Goal: Navigation & Orientation: Find specific page/section

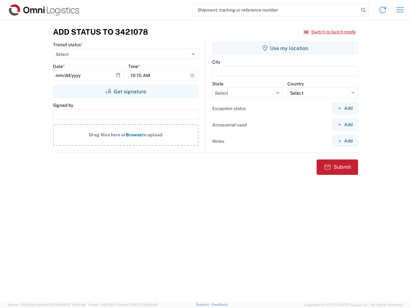
click at [276, 10] on input "search" at bounding box center [275, 10] width 166 height 12
click at [363, 10] on icon at bounding box center [363, 10] width 9 height 9
click at [382, 10] on icon at bounding box center [382, 10] width 10 height 10
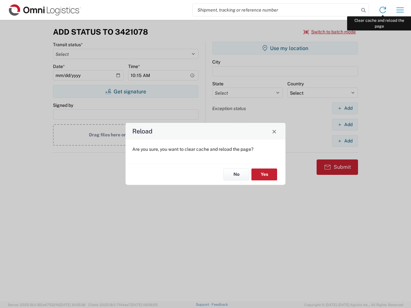
click at [400, 10] on div "Reload Are you sure, you want to clear cache and reload the page? No Yes" at bounding box center [205, 154] width 411 height 308
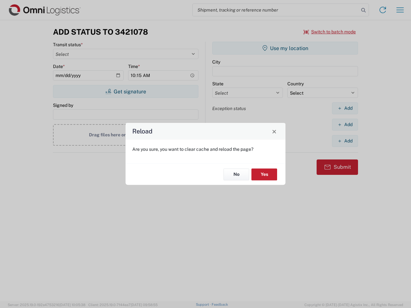
click at [329, 32] on div "Reload Are you sure, you want to clear cache and reload the page? No Yes" at bounding box center [205, 154] width 411 height 308
click at [125, 91] on div "Reload Are you sure, you want to clear cache and reload the page? No Yes" at bounding box center [205, 154] width 411 height 308
click at [285, 48] on div "Reload Are you sure, you want to clear cache and reload the page? No Yes" at bounding box center [205, 154] width 411 height 308
click at [344, 108] on div "Reload Are you sure, you want to clear cache and reload the page? No Yes" at bounding box center [205, 154] width 411 height 308
click at [344, 124] on div "Reload Are you sure, you want to clear cache and reload the page? No Yes" at bounding box center [205, 154] width 411 height 308
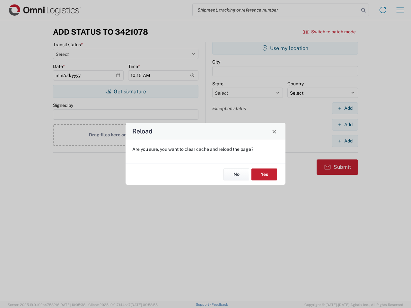
click at [344, 141] on div "Reload Are you sure, you want to clear cache and reload the page? No Yes" at bounding box center [205, 154] width 411 height 308
